Goal: Task Accomplishment & Management: Manage account settings

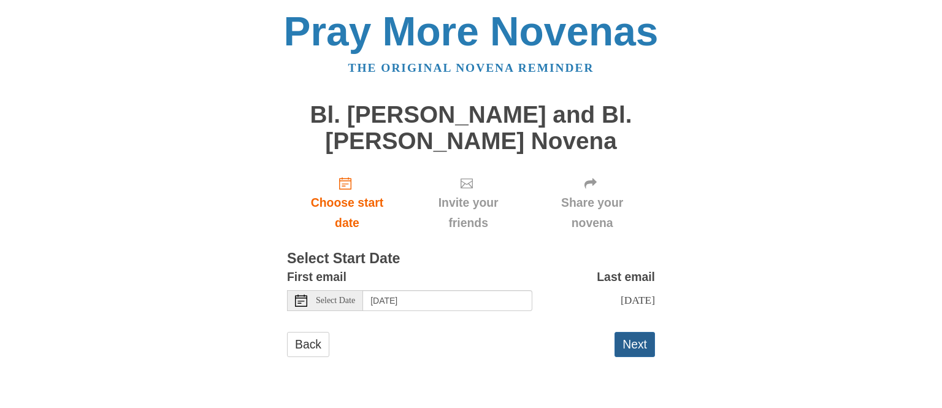
click at [628, 353] on button "Next" at bounding box center [634, 344] width 40 height 25
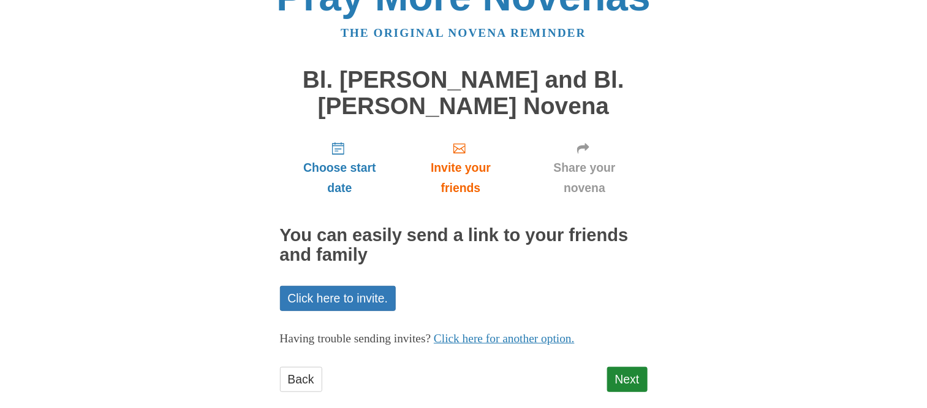
scroll to position [55, 0]
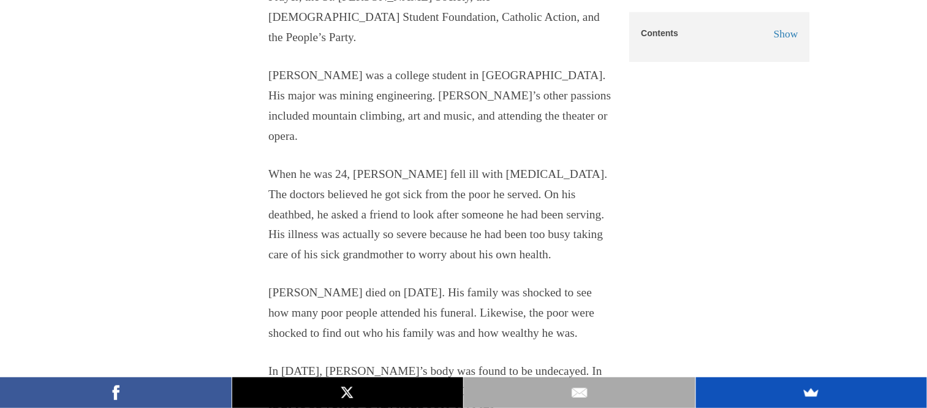
scroll to position [2616, 0]
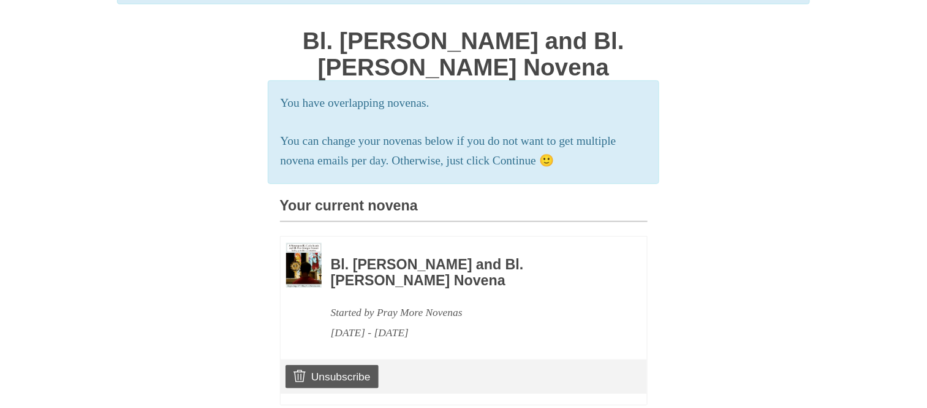
scroll to position [163, 0]
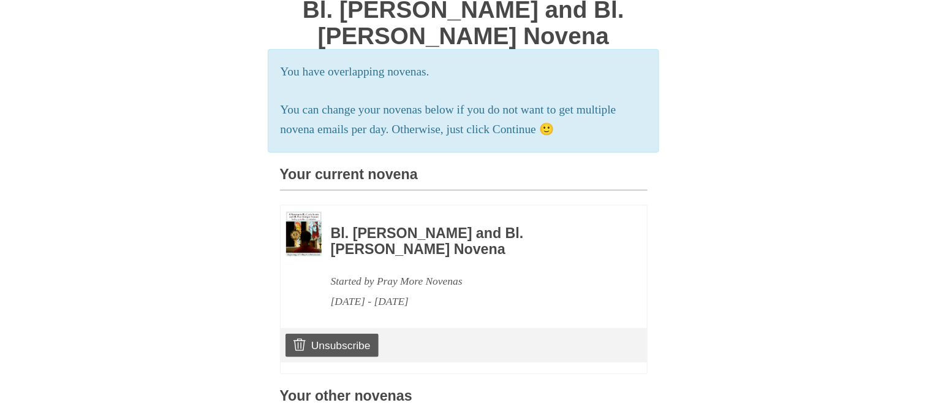
click at [346, 191] on h3 "Your current novena" at bounding box center [464, 179] width 368 height 24
click at [349, 191] on h3 "Your current novena" at bounding box center [464, 179] width 368 height 24
click at [419, 103] on p "You can change your novenas below if you do not want to get multiple novena ema…" at bounding box center [464, 120] width 367 height 40
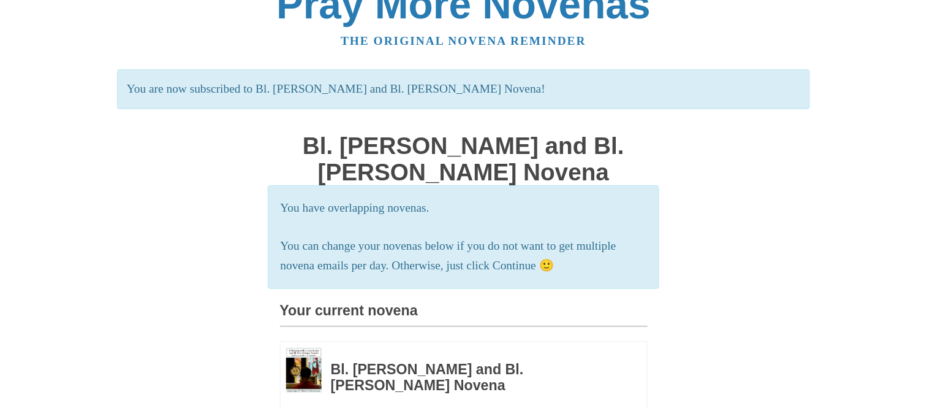
scroll to position [0, 0]
